Goal: Information Seeking & Learning: Find specific fact

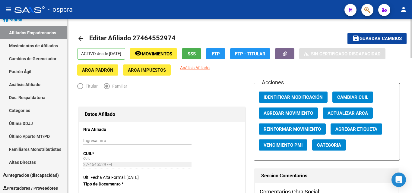
type input "[PERSON_NAME]"
click at [390, 35] on button "save Guardar cambios" at bounding box center [377, 38] width 59 height 11
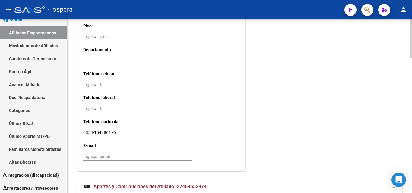
scroll to position [603, 0]
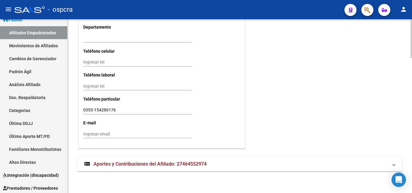
click at [184, 164] on span "Aportes y Contribuciones del Afiliado: 27464552974" at bounding box center [150, 164] width 113 height 6
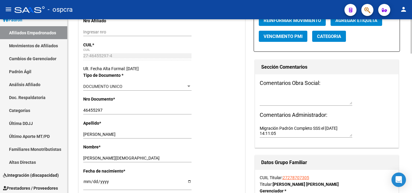
scroll to position [105, 0]
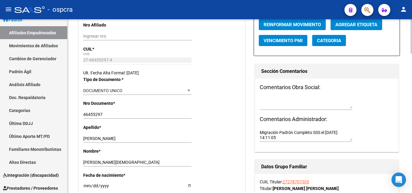
click at [301, 180] on link "27278707305" at bounding box center [296, 182] width 27 height 5
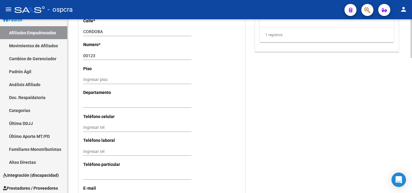
scroll to position [604, 0]
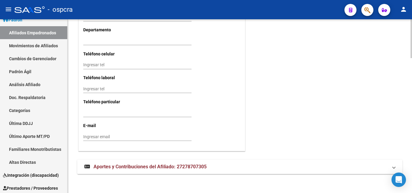
click at [132, 167] on span "Aportes y Contribuciones del Afiliado: 27278707305" at bounding box center [150, 167] width 113 height 6
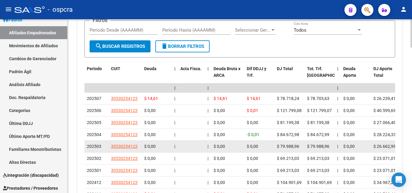
scroll to position [815, 0]
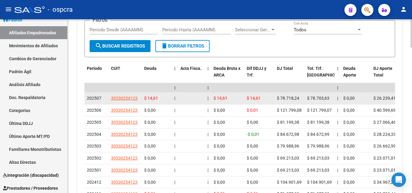
click at [130, 101] on app-link-go-to "30530254123" at bounding box center [124, 98] width 27 height 7
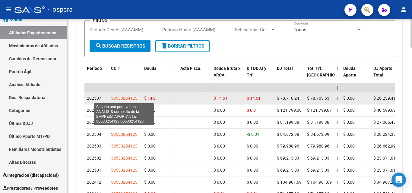
click at [131, 100] on span "30530254123" at bounding box center [124, 98] width 27 height 5
type textarea "30530254123"
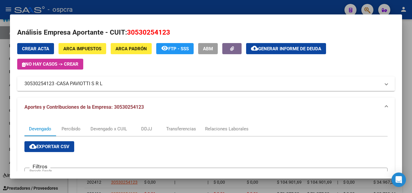
click at [0, 78] on div at bounding box center [206, 96] width 412 height 193
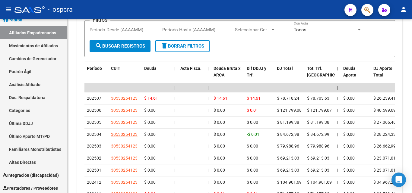
click at [0, 78] on link "Padrón Ágil" at bounding box center [33, 71] width 67 height 13
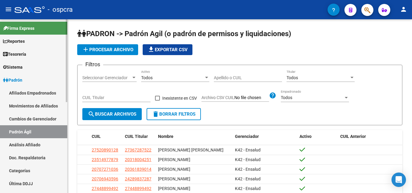
click at [40, 97] on link "Afiliados Empadronados" at bounding box center [33, 93] width 67 height 13
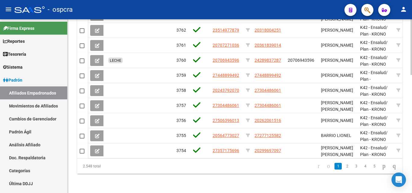
scroll to position [279, 0]
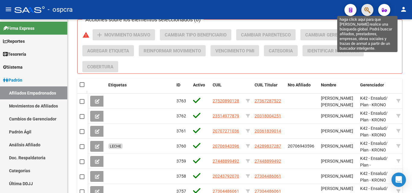
click at [368, 8] on icon "button" at bounding box center [368, 10] width 6 height 7
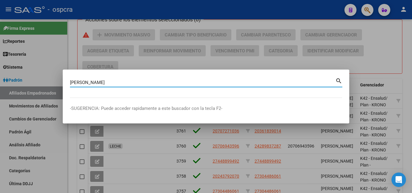
type input "hany piza"
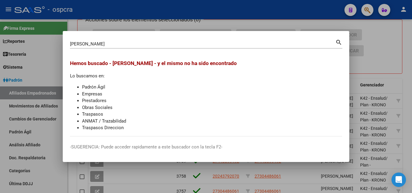
drag, startPoint x: 96, startPoint y: 40, endPoint x: 38, endPoint y: 44, distance: 58.0
click at [38, 44] on div "hany piza Buscar (apellido, dni, cuil, nro traspaso, cuit, obra social) search …" at bounding box center [206, 96] width 412 height 193
drag, startPoint x: 91, startPoint y: 44, endPoint x: 0, endPoint y: 49, distance: 91.0
click at [0, 49] on div "hany piza Buscar (apellido, dni, cuil, nro traspaso, cuit, obra social) search …" at bounding box center [206, 96] width 412 height 193
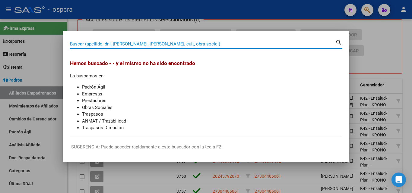
paste input "92428263"
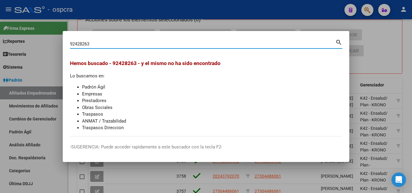
type input "92428263"
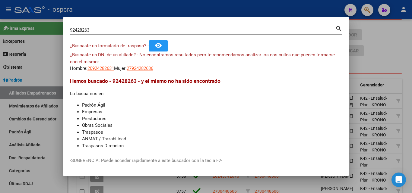
click at [2, 87] on div at bounding box center [206, 96] width 412 height 193
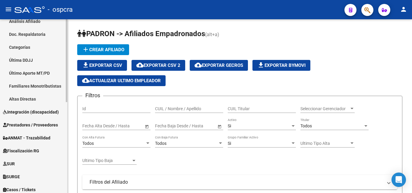
scroll to position [151, 0]
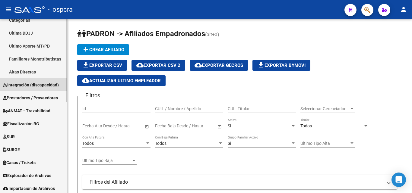
click at [47, 85] on span "Integración (discapacidad)" at bounding box center [31, 85] width 56 height 7
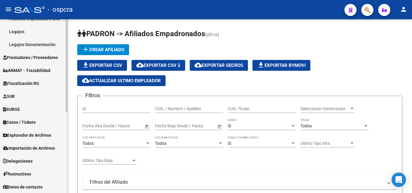
scroll to position [153, 0]
click at [46, 136] on span "Explorador de Archivos" at bounding box center [27, 135] width 48 height 7
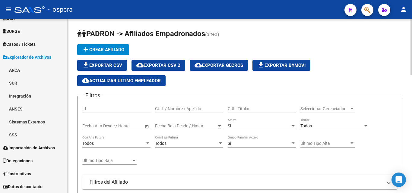
scroll to position [127, 0]
click at [47, 148] on span "Importación de Archivos" at bounding box center [29, 148] width 52 height 7
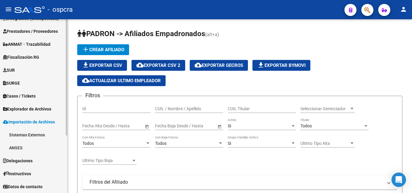
scroll to position [75, 0]
click at [48, 108] on span "Explorador de Archivos" at bounding box center [27, 109] width 48 height 7
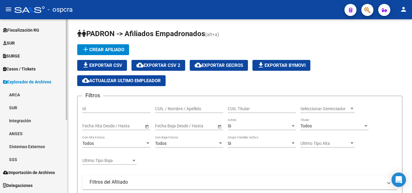
scroll to position [127, 0]
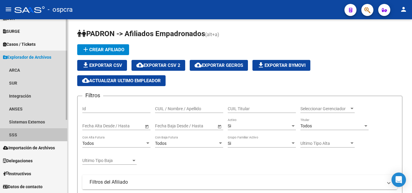
click at [19, 138] on link "SSS" at bounding box center [33, 135] width 67 height 13
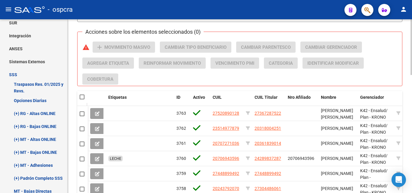
scroll to position [272, 0]
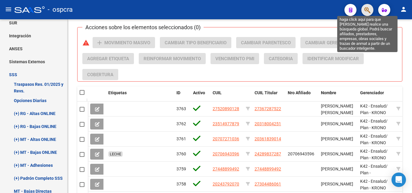
click at [368, 10] on icon "button" at bounding box center [368, 10] width 6 height 7
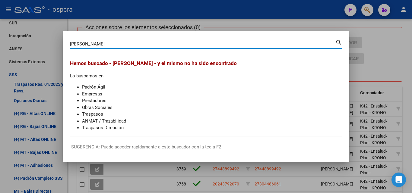
type input "allende"
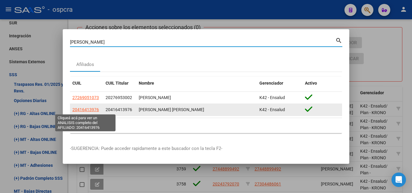
click at [93, 109] on span "20416413976" at bounding box center [85, 109] width 27 height 5
type textarea "20416413976"
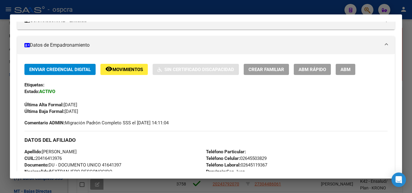
scroll to position [0, 0]
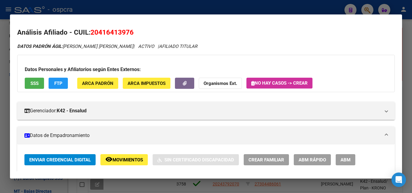
drag, startPoint x: 98, startPoint y: 31, endPoint x: 130, endPoint y: 30, distance: 32.0
click at [130, 30] on span "20416413976" at bounding box center [112, 32] width 43 height 8
copy span "41641397"
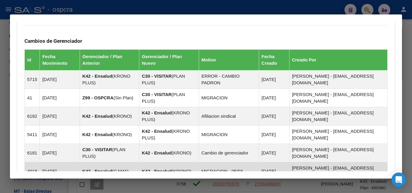
scroll to position [392, 0]
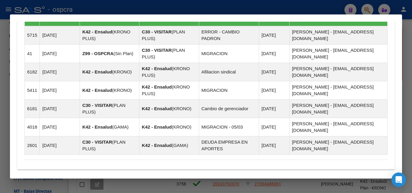
click at [1, 134] on div at bounding box center [206, 96] width 412 height 193
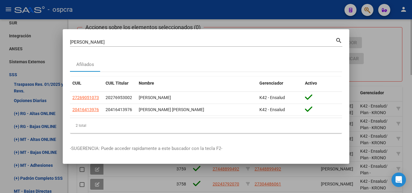
click at [410, 116] on div at bounding box center [206, 96] width 412 height 193
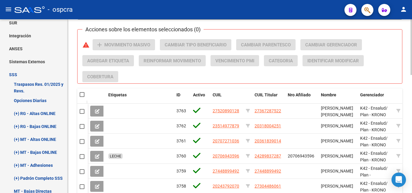
scroll to position [272, 0]
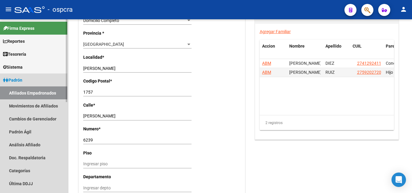
click at [30, 94] on link "Afiliados Empadronados" at bounding box center [33, 93] width 67 height 13
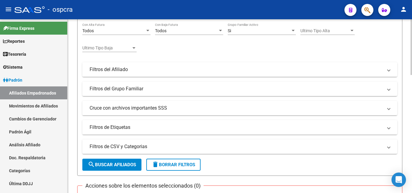
scroll to position [98, 0]
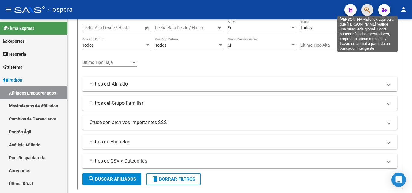
click at [366, 8] on icon "button" at bounding box center [368, 10] width 6 height 7
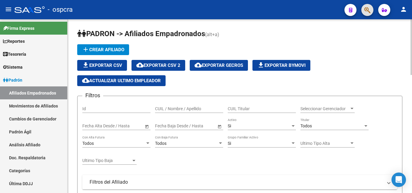
scroll to position [91, 0]
